Goal: Find specific page/section: Find specific page/section

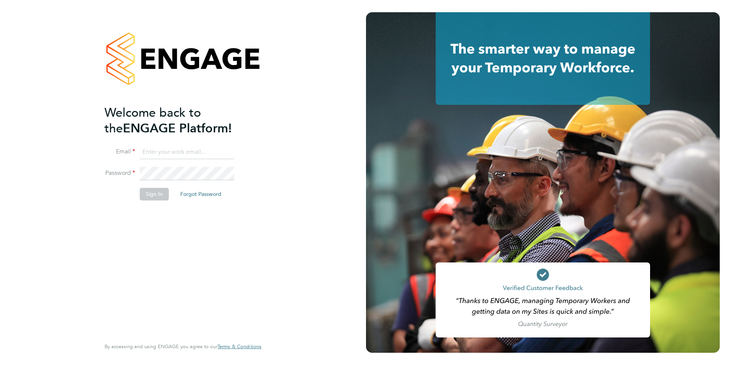
type input "harry.gelb@mclarenresourcing.co.uk"
click at [155, 202] on li "Sign In Forgot Password" at bounding box center [179, 198] width 149 height 20
click at [152, 196] on button "Sign In" at bounding box center [154, 194] width 29 height 12
click at [275, 132] on div "Sorry, we are having problems connecting to our services." at bounding box center [183, 182] width 366 height 365
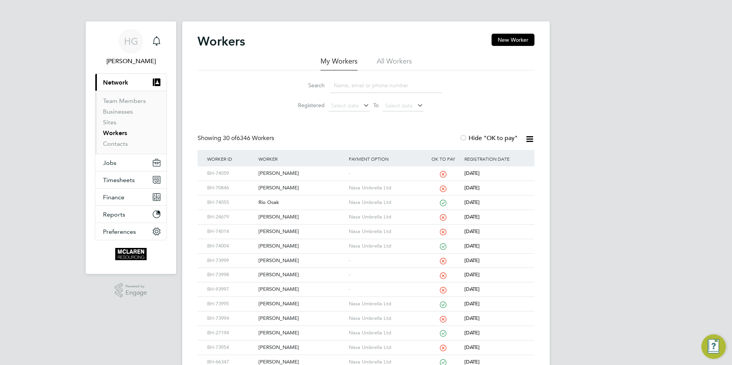
click at [343, 86] on input at bounding box center [386, 85] width 112 height 15
type input "[PERSON_NAME]"
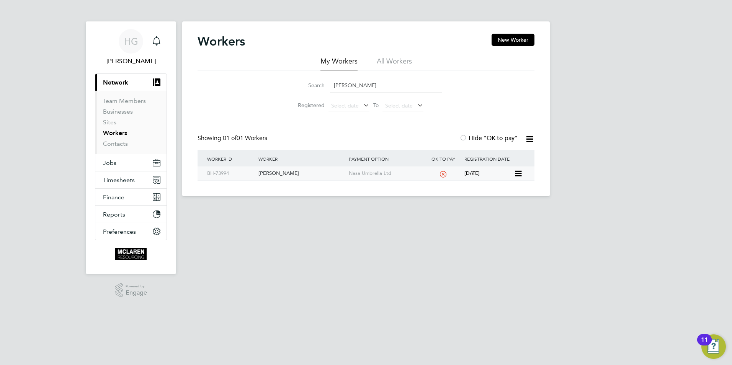
click at [280, 176] on div "[PERSON_NAME]" at bounding box center [302, 174] width 90 height 14
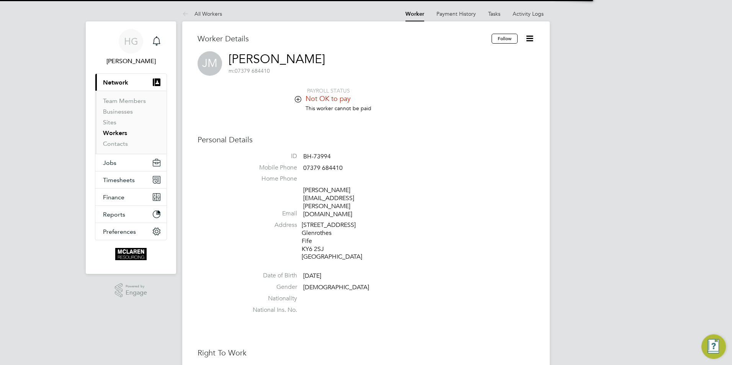
click at [299, 108] on li "This worker cannot be paid" at bounding box center [389, 112] width 291 height 15
click at [301, 98] on icon at bounding box center [298, 99] width 6 height 6
